Goal: Task Accomplishment & Management: Manage account settings

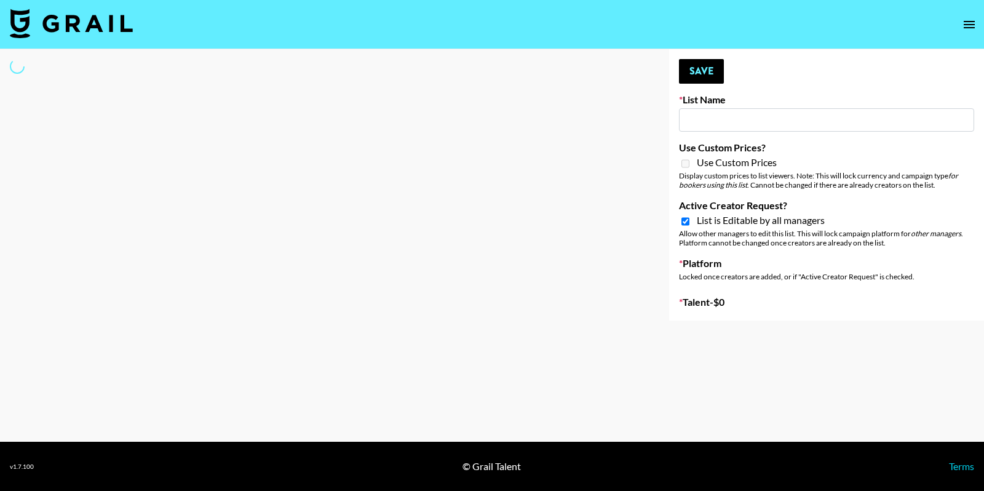
type input "Cetaphil SkinLABS brand immersion event in LDN"
checkbox input "true"
select select "Song"
type input "Yap Freely x more MICRO CREATORS"
checkbox input "true"
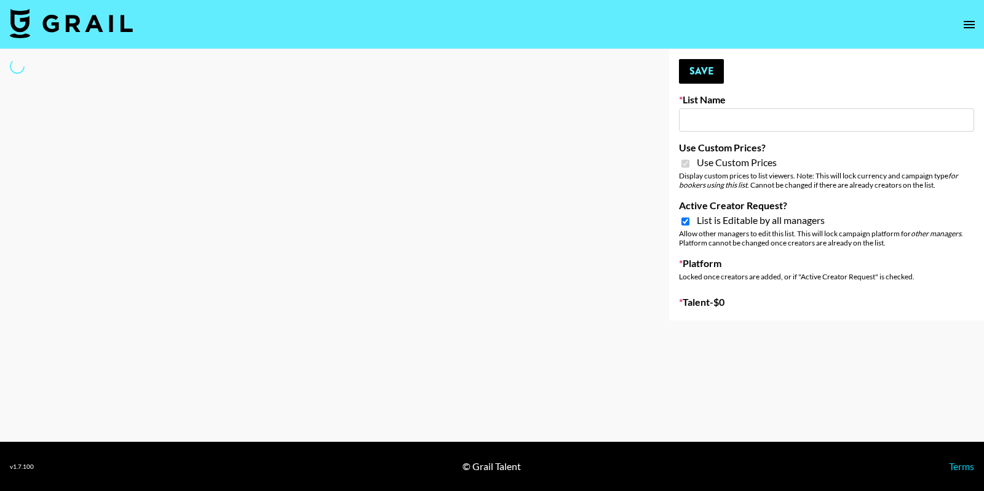
checkbox input "true"
select select "Brand"
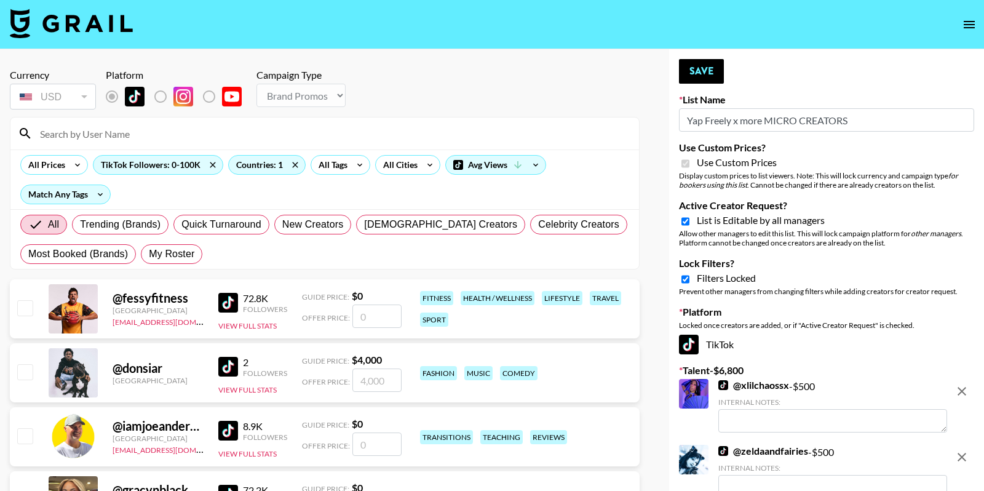
select select "Brand"
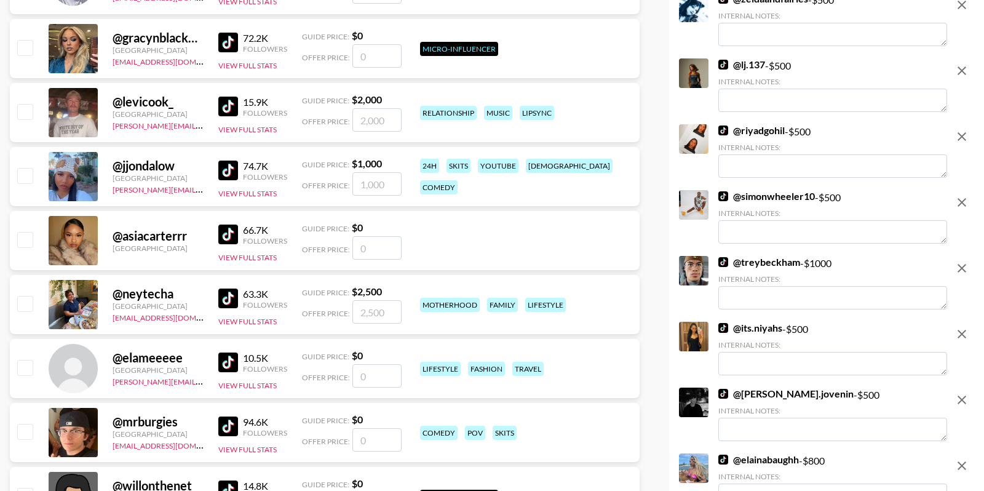
scroll to position [455, 0]
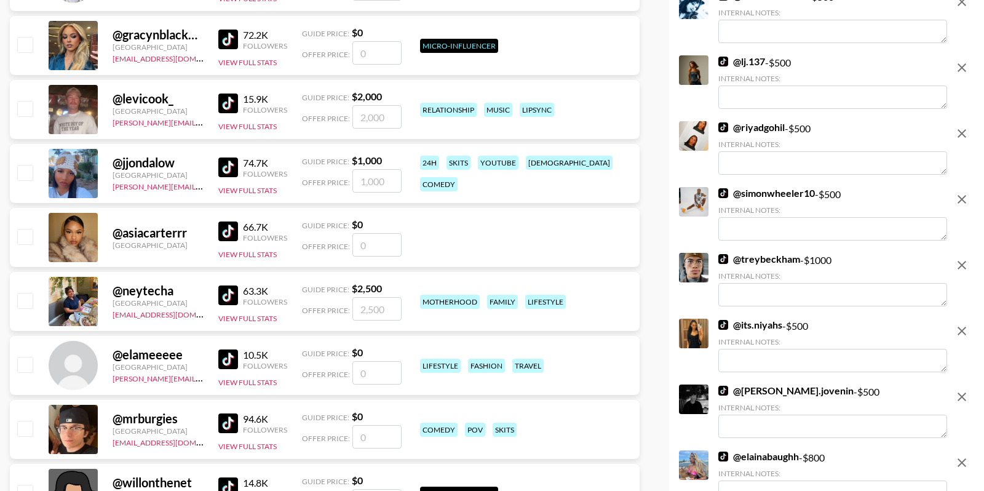
click at [967, 259] on icon "remove" at bounding box center [961, 265] width 15 height 15
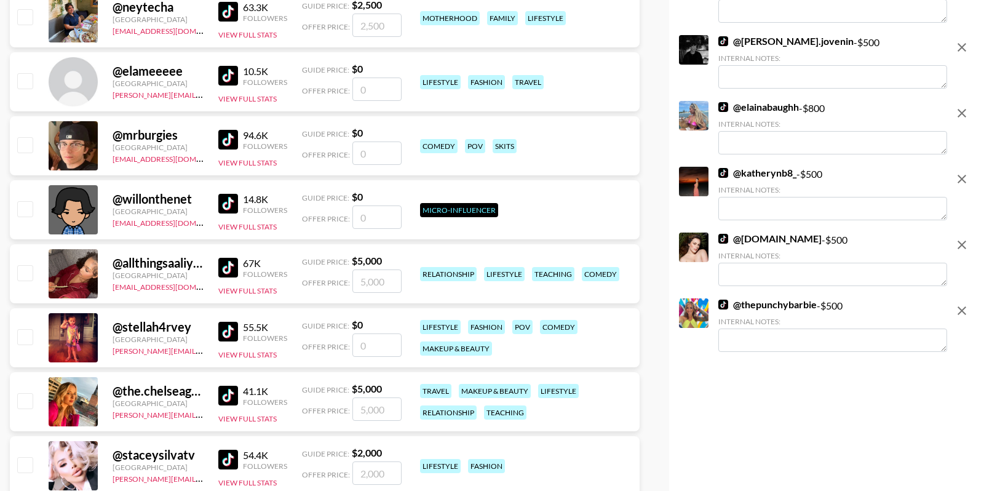
scroll to position [744, 0]
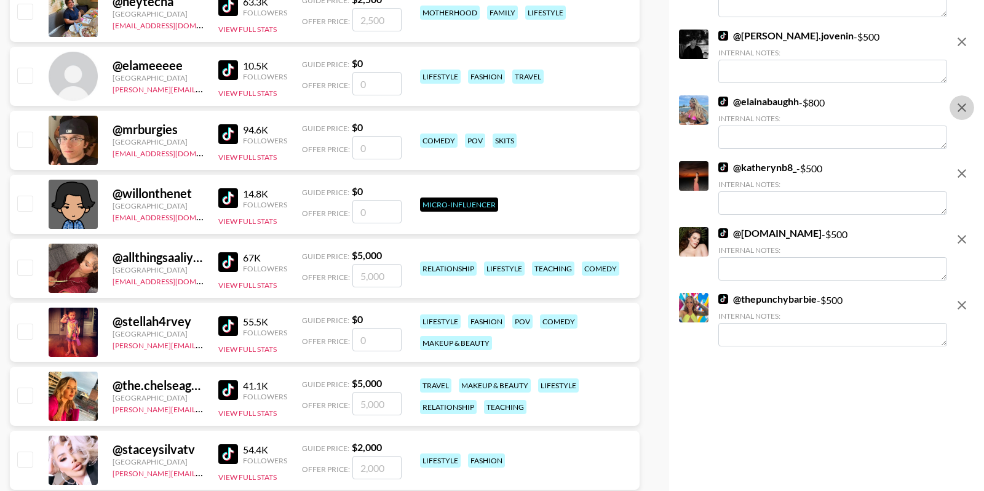
click at [967, 105] on icon "remove" at bounding box center [961, 107] width 15 height 15
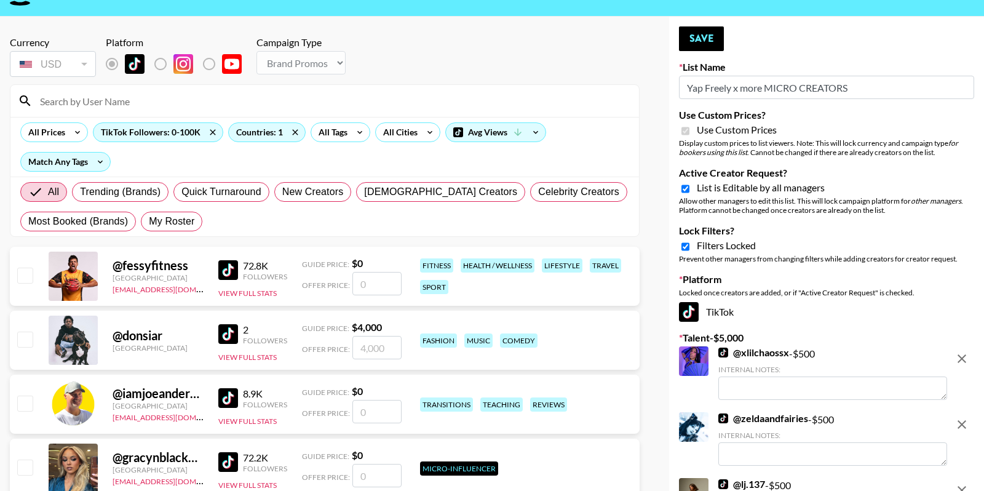
scroll to position [0, 0]
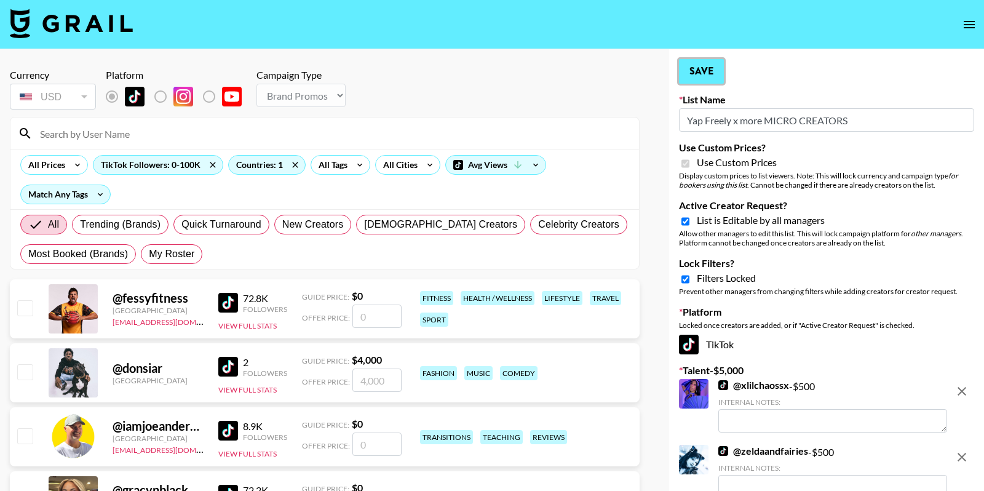
click at [702, 67] on button "Save" at bounding box center [701, 71] width 45 height 25
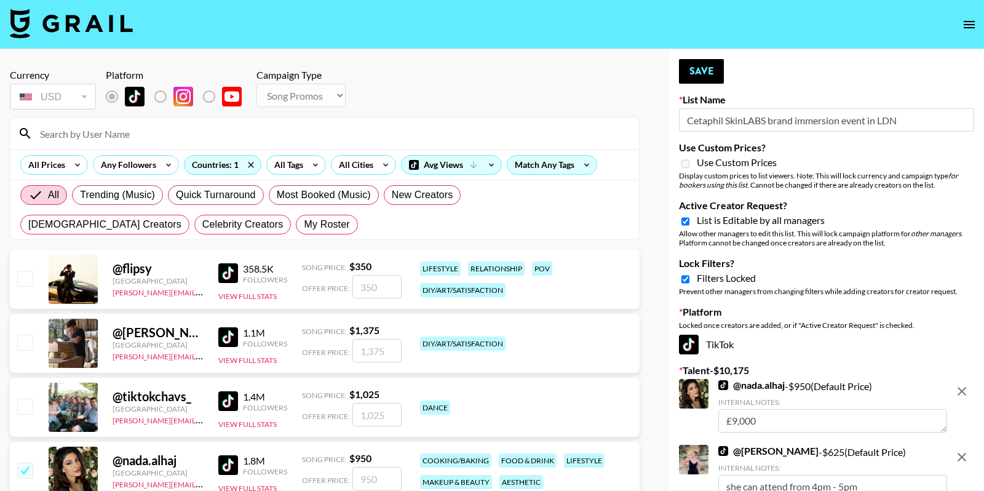
select select "Song"
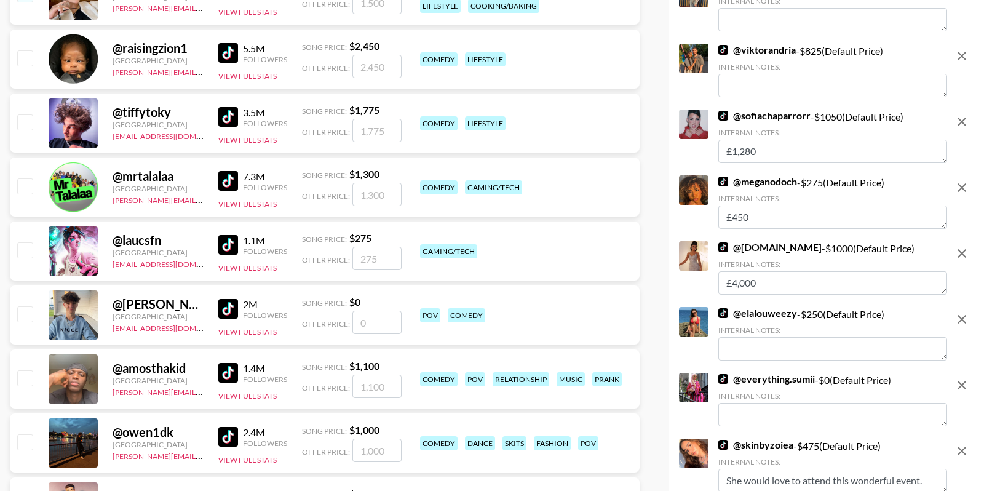
scroll to position [1067, 0]
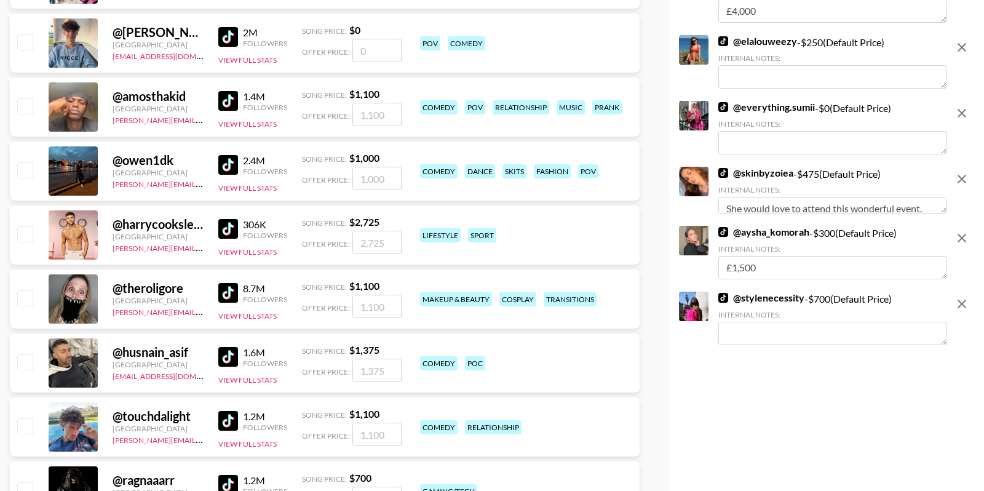
drag, startPoint x: 943, startPoint y: 222, endPoint x: 951, endPoint y: 214, distance: 11.3
click at [951, 215] on div "@ skinbyzoiea - $ 475 (Default Price) Internal Notes: She would love to attend …" at bounding box center [826, 191] width 295 height 49
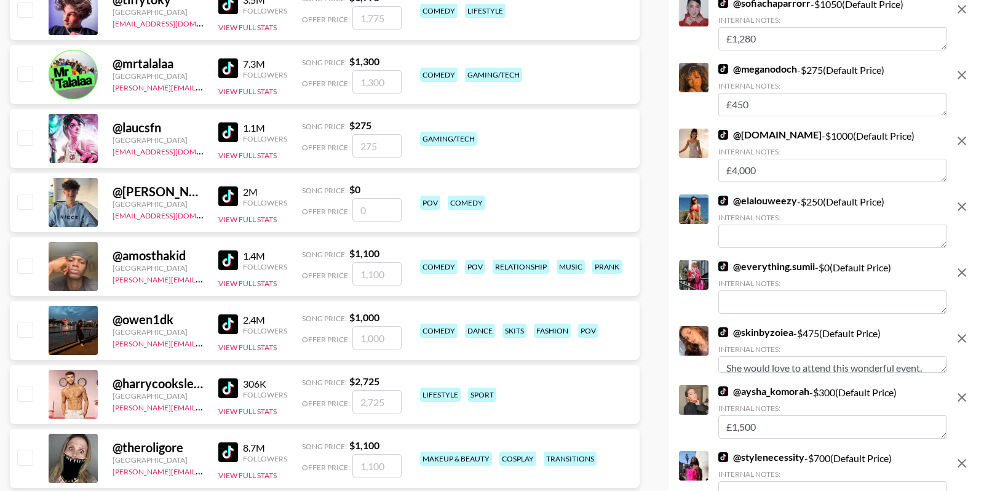
scroll to position [0, 0]
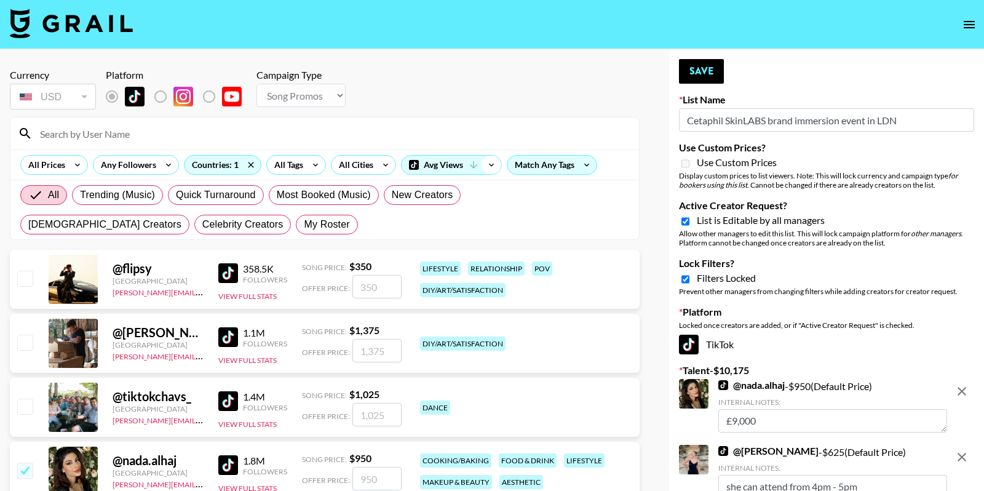
click at [491, 169] on icon at bounding box center [491, 165] width 20 height 18
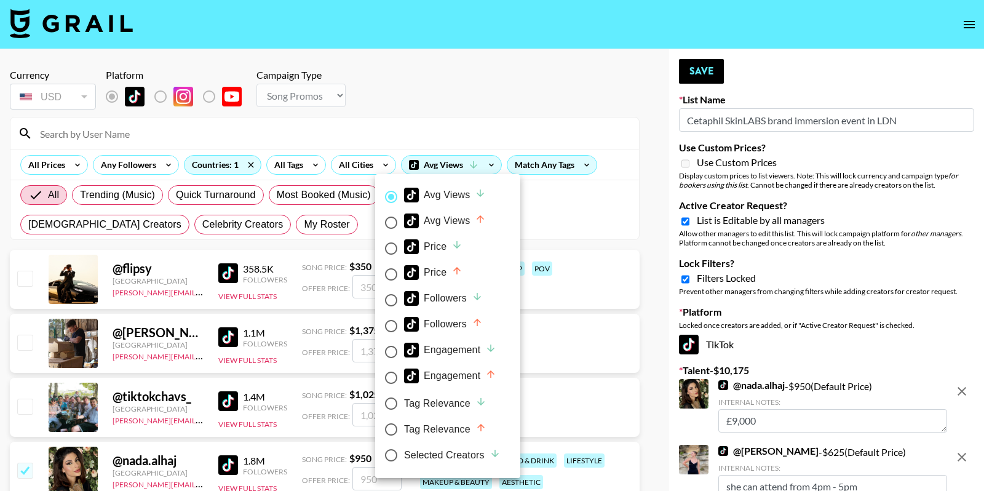
click at [406, 456] on div "Selected Creators" at bounding box center [452, 455] width 97 height 15
click at [404, 456] on input "Selected Creators" at bounding box center [391, 455] width 26 height 26
radio input "true"
radio input "false"
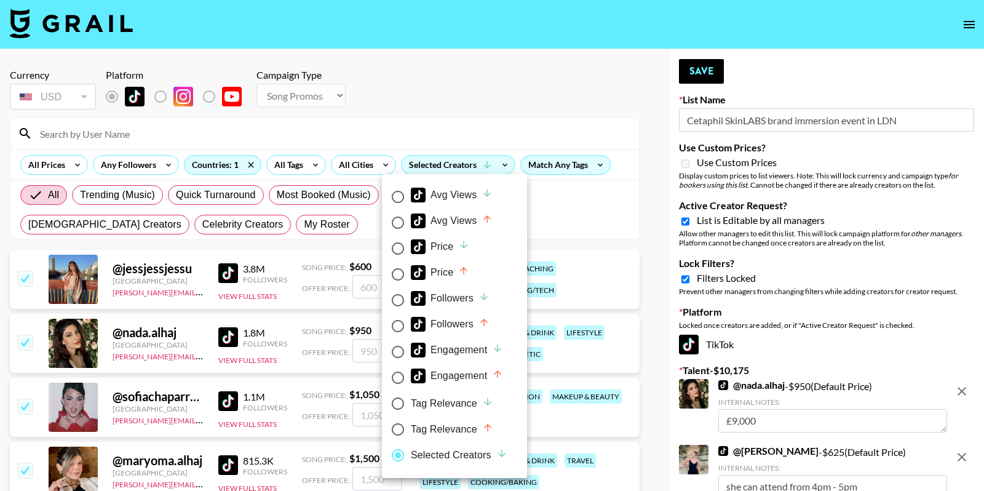
click at [547, 102] on div at bounding box center [492, 245] width 984 height 491
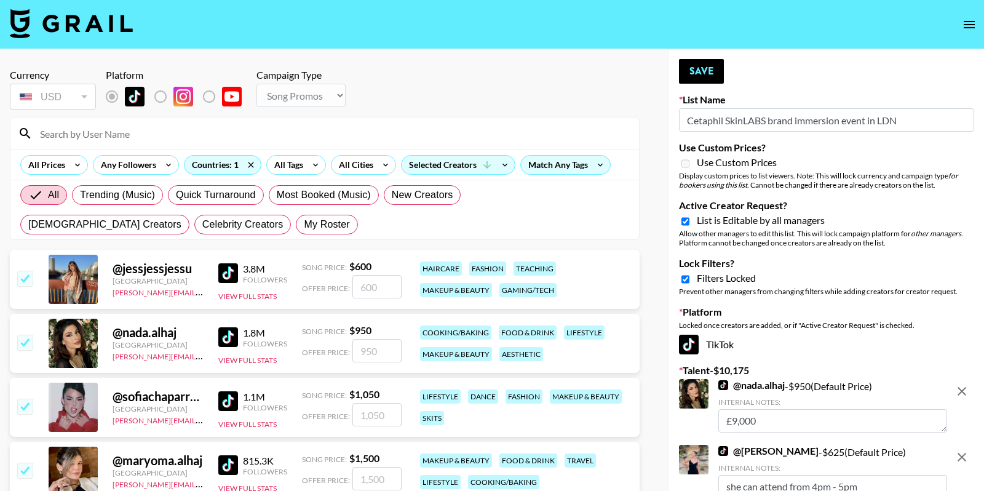
click at [777, 114] on input "Cetaphil SkinLABS brand immersion event in LDN" at bounding box center [826, 119] width 295 height 23
click at [968, 12] on button "open drawer" at bounding box center [969, 24] width 25 height 25
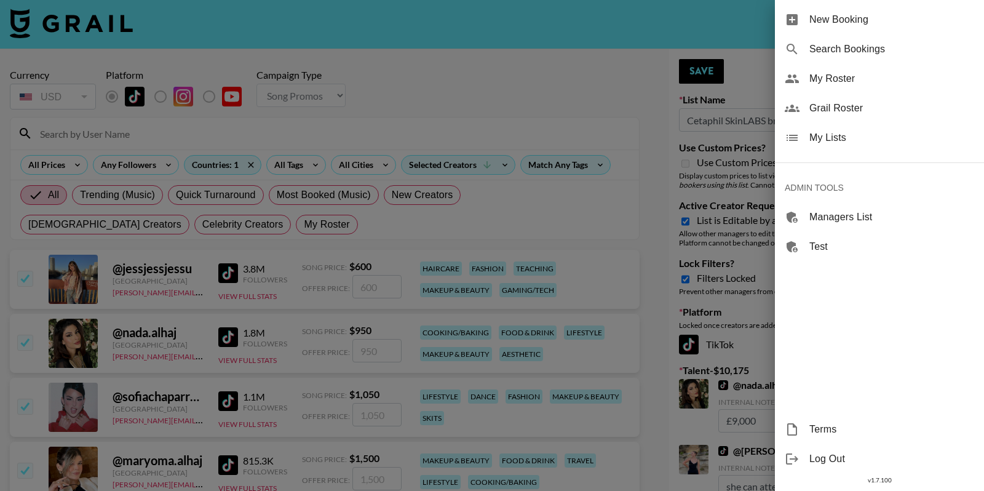
click at [864, 130] on div "My Lists" at bounding box center [879, 138] width 209 height 30
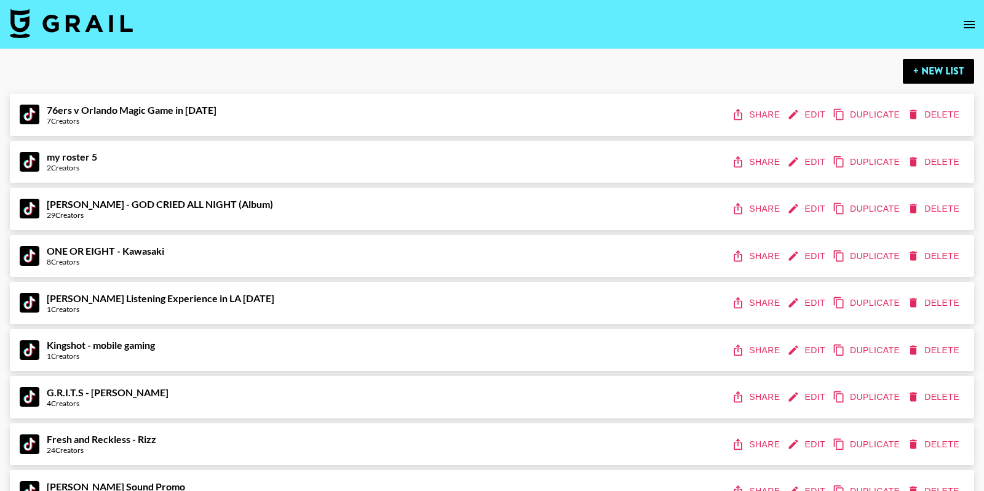
scroll to position [14631, 0]
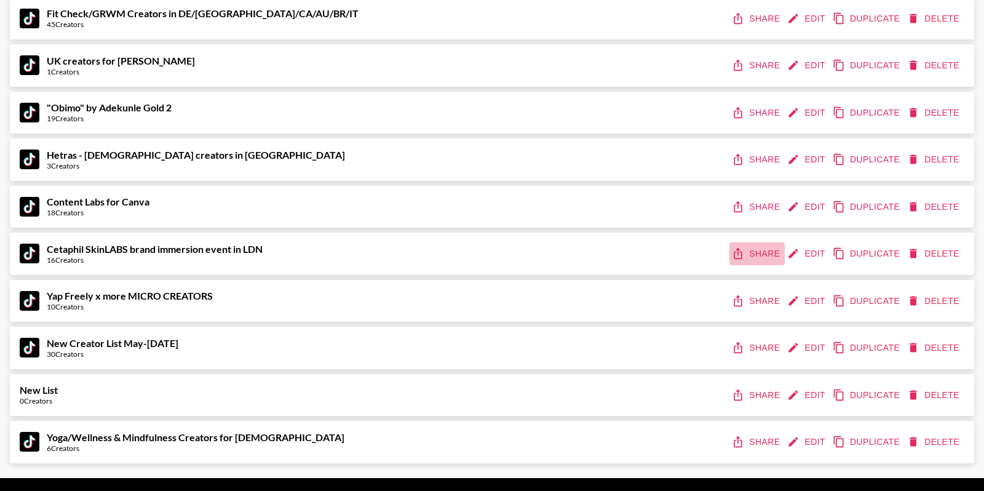
click at [759, 251] on button "Share" at bounding box center [756, 253] width 55 height 23
click at [761, 251] on button "Share" at bounding box center [756, 253] width 55 height 23
click at [806, 246] on button "Edit" at bounding box center [807, 253] width 45 height 23
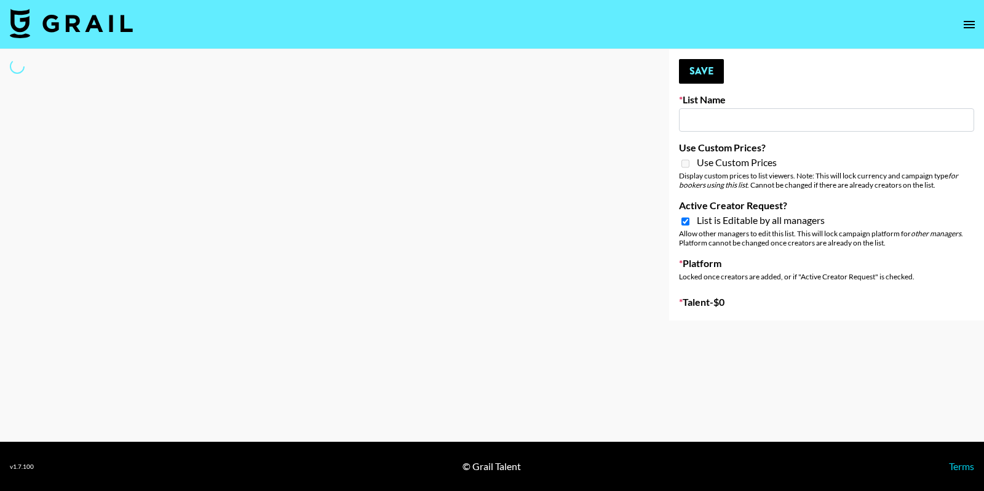
type input "Cetaphil SkinLABS brand immersion event in LDN"
checkbox input "true"
select select "Song"
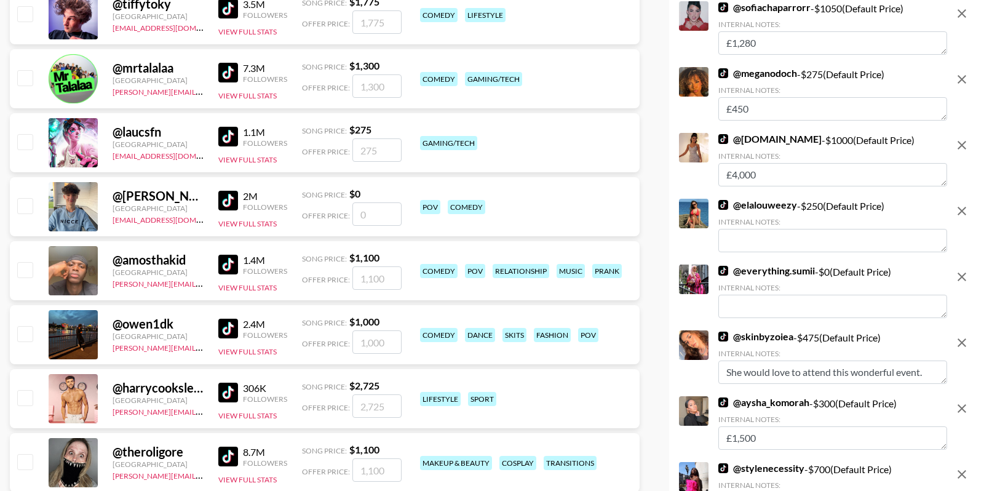
scroll to position [920, 0]
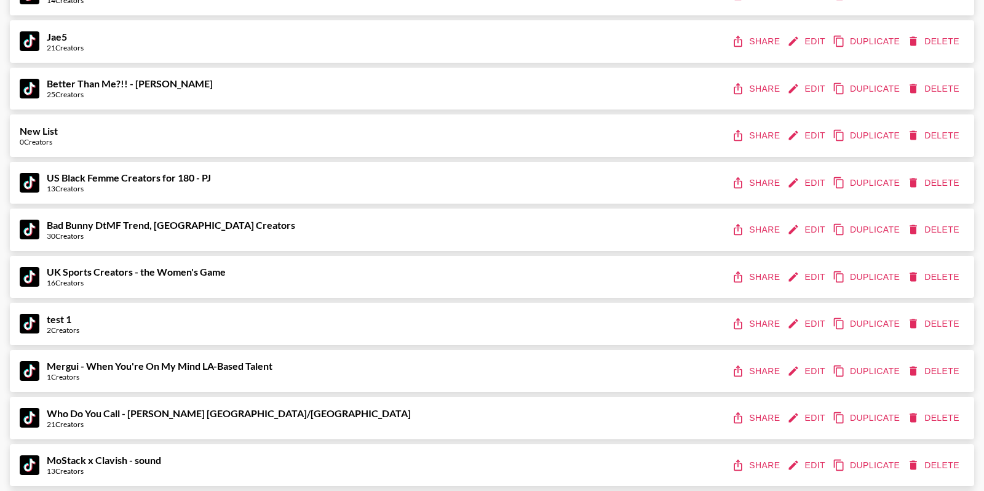
scroll to position [14631, 0]
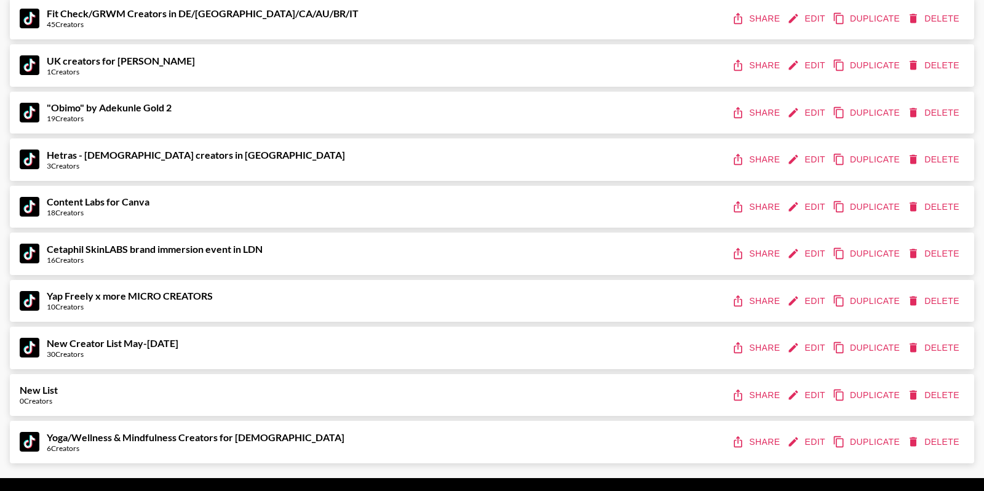
click at [750, 245] on button "Share" at bounding box center [756, 253] width 55 height 23
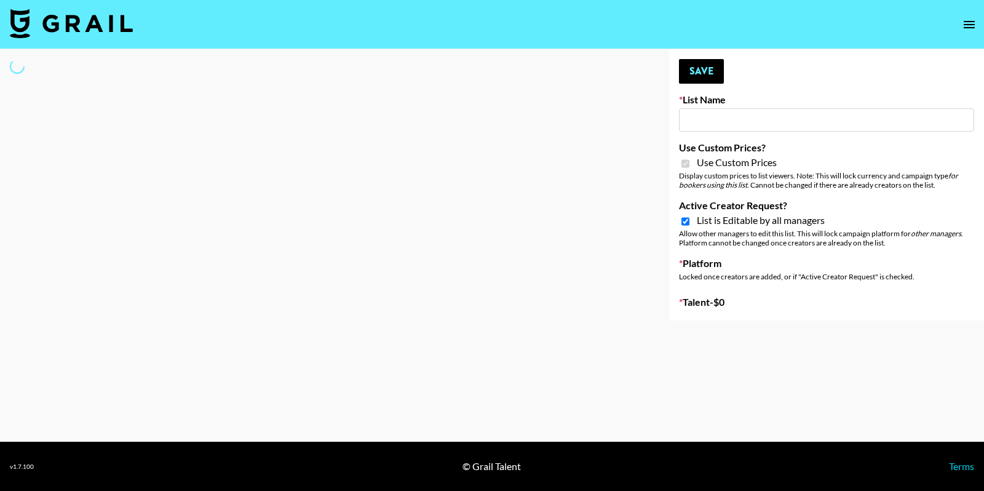
type input "Hetras - [DEMOGRAPHIC_DATA] creators in [GEOGRAPHIC_DATA]"
checkbox input "true"
select select "Brand"
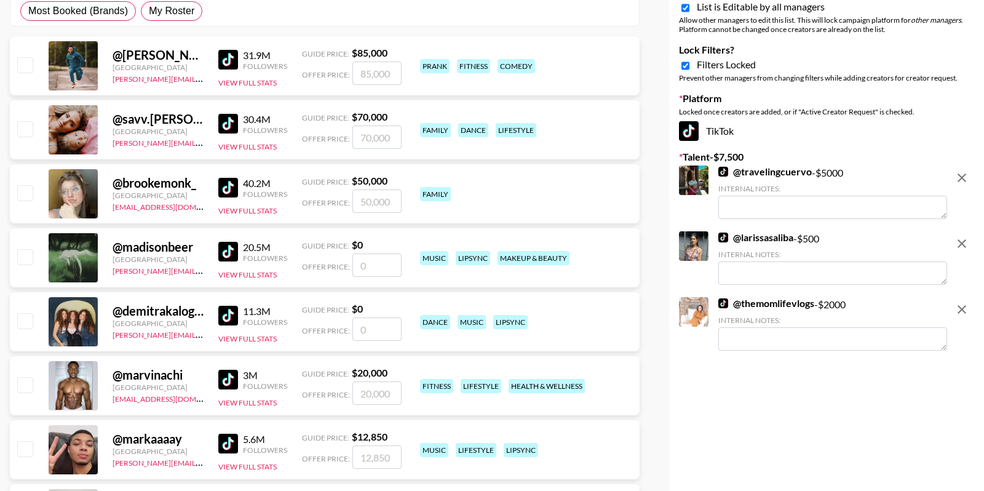
scroll to position [87, 0]
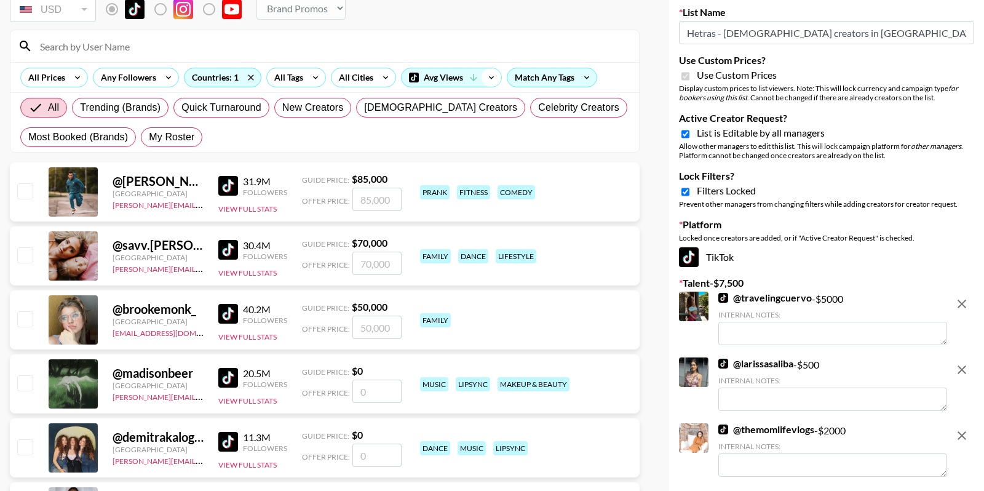
click at [491, 83] on icon at bounding box center [491, 77] width 20 height 18
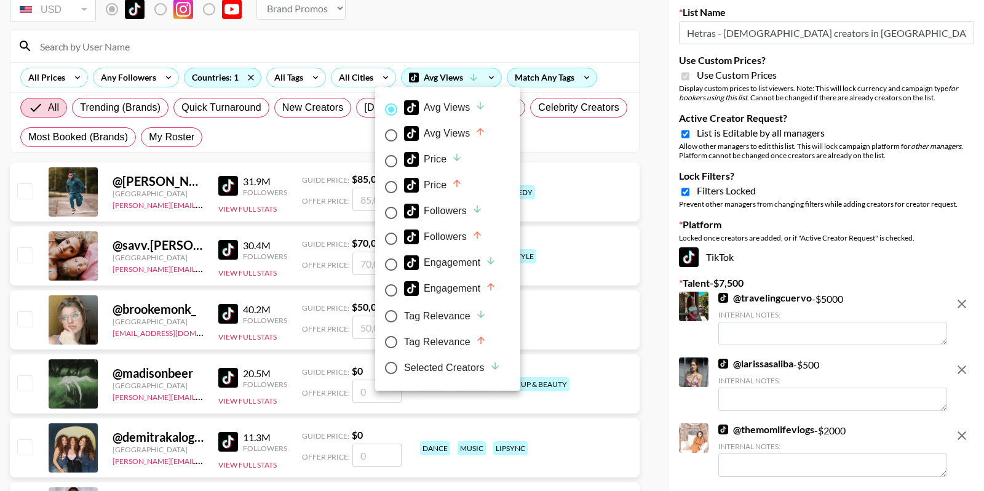
click at [430, 362] on div "Selected Creators" at bounding box center [452, 367] width 97 height 15
click at [404, 362] on input "Selected Creators" at bounding box center [391, 368] width 26 height 26
radio input "true"
radio input "false"
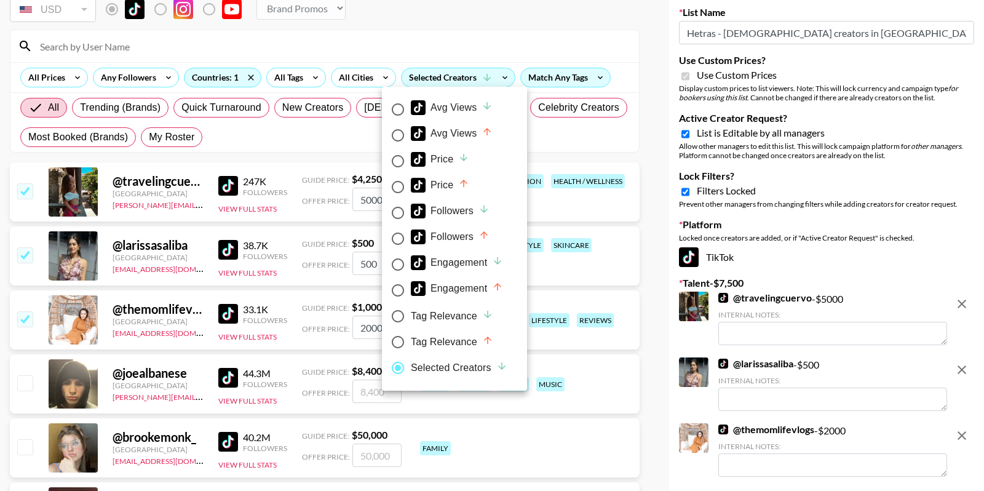
click at [617, 98] on div at bounding box center [492, 245] width 984 height 491
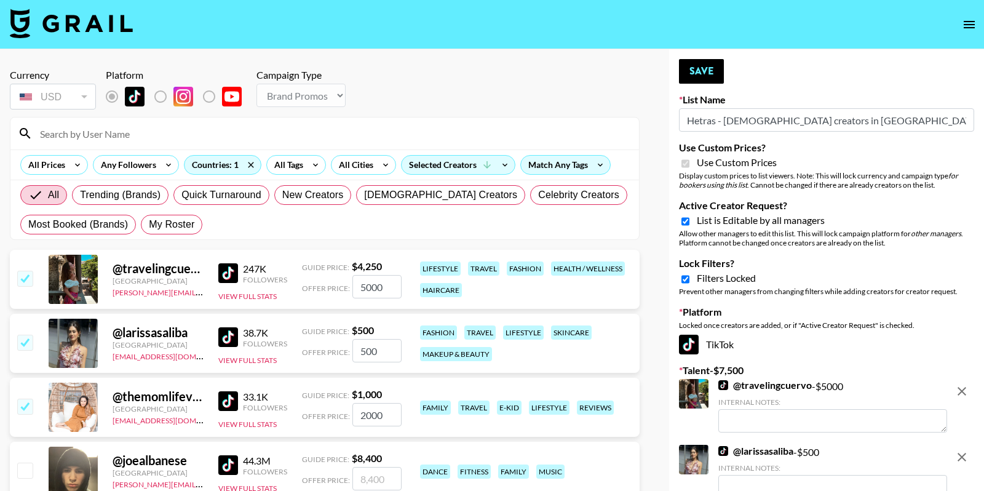
scroll to position [74, 0]
